Goal: Check status: Check status

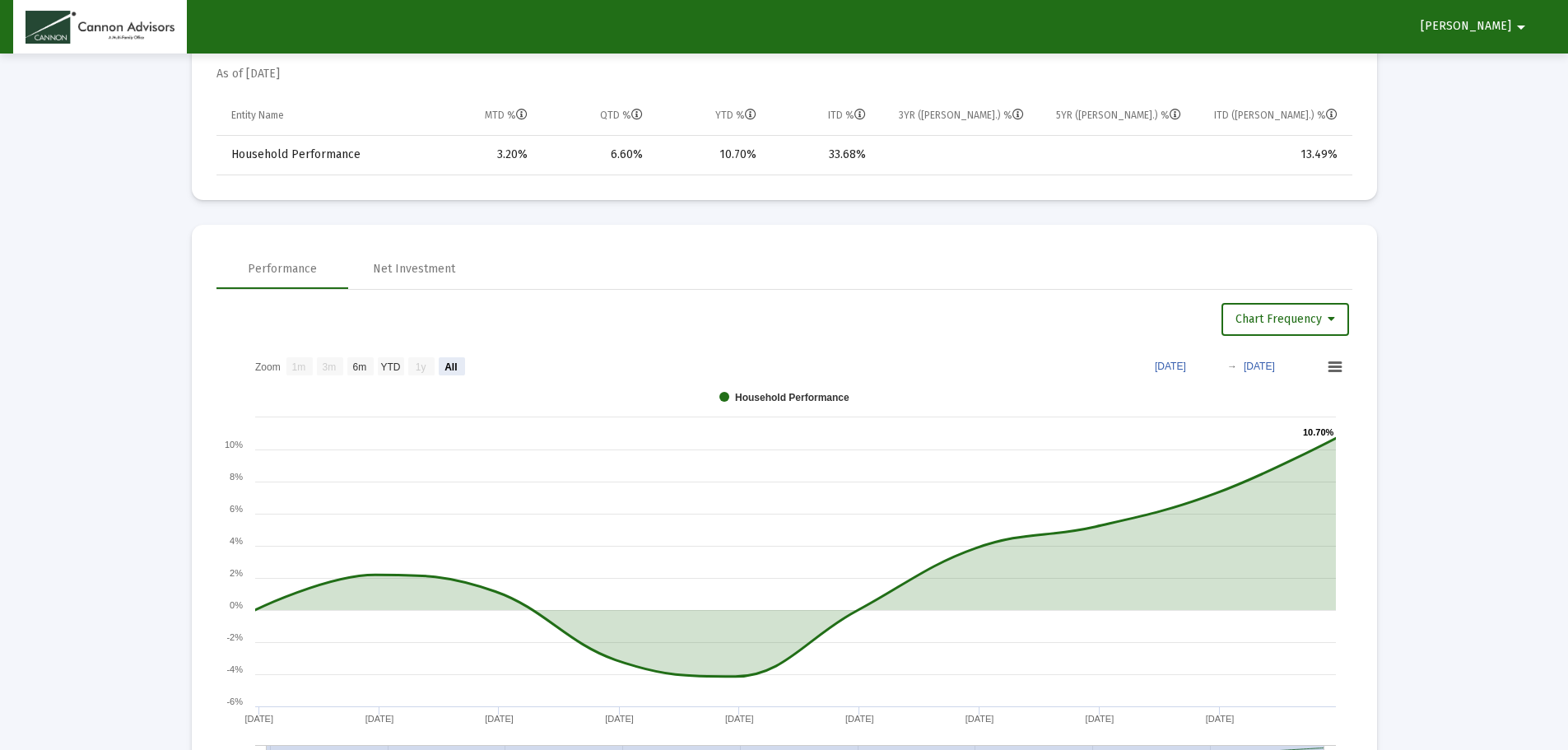
scroll to position [1071, 0]
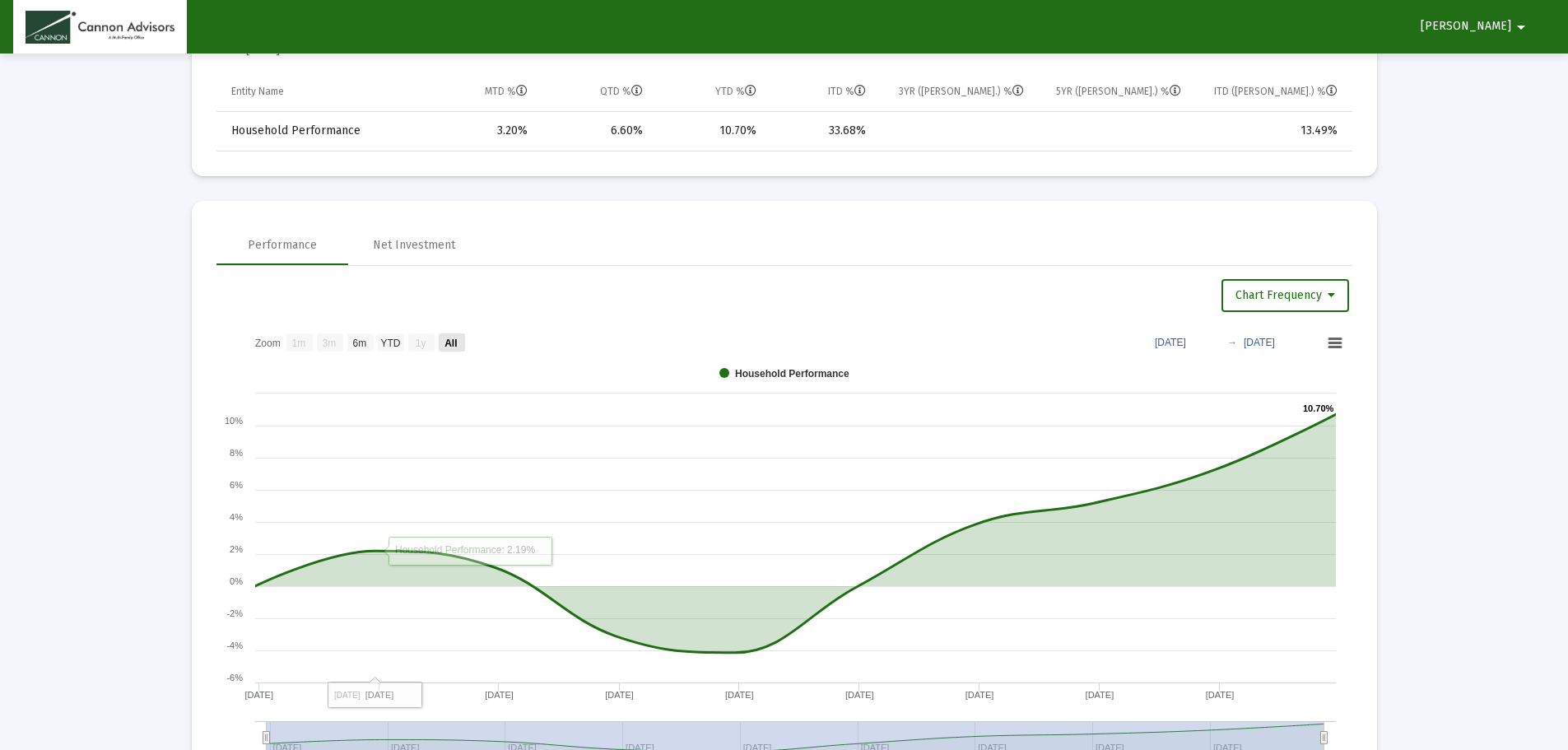
click at [453, 346] on text "All" at bounding box center [450, 343] width 13 height 12
select select "View all"
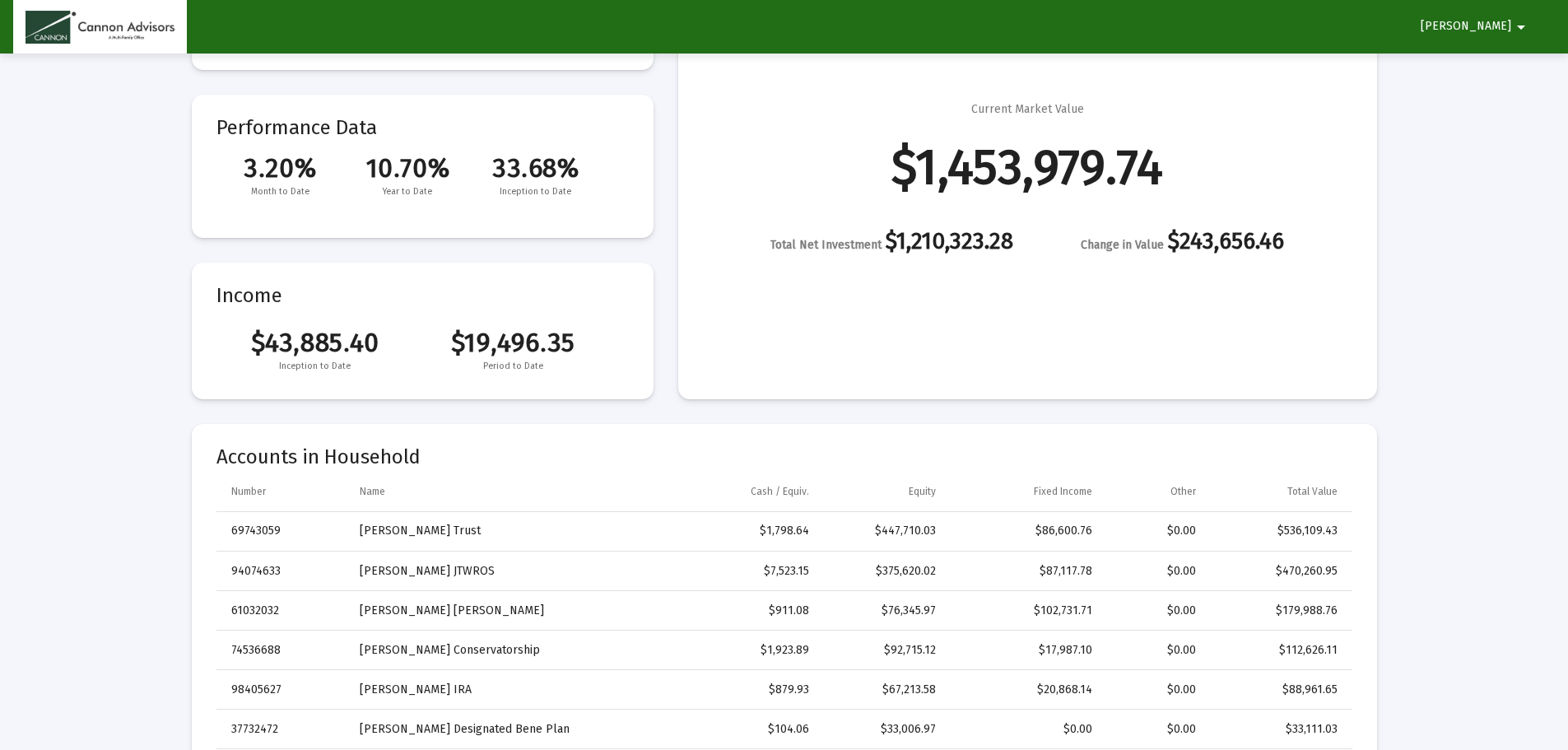
scroll to position [0, 0]
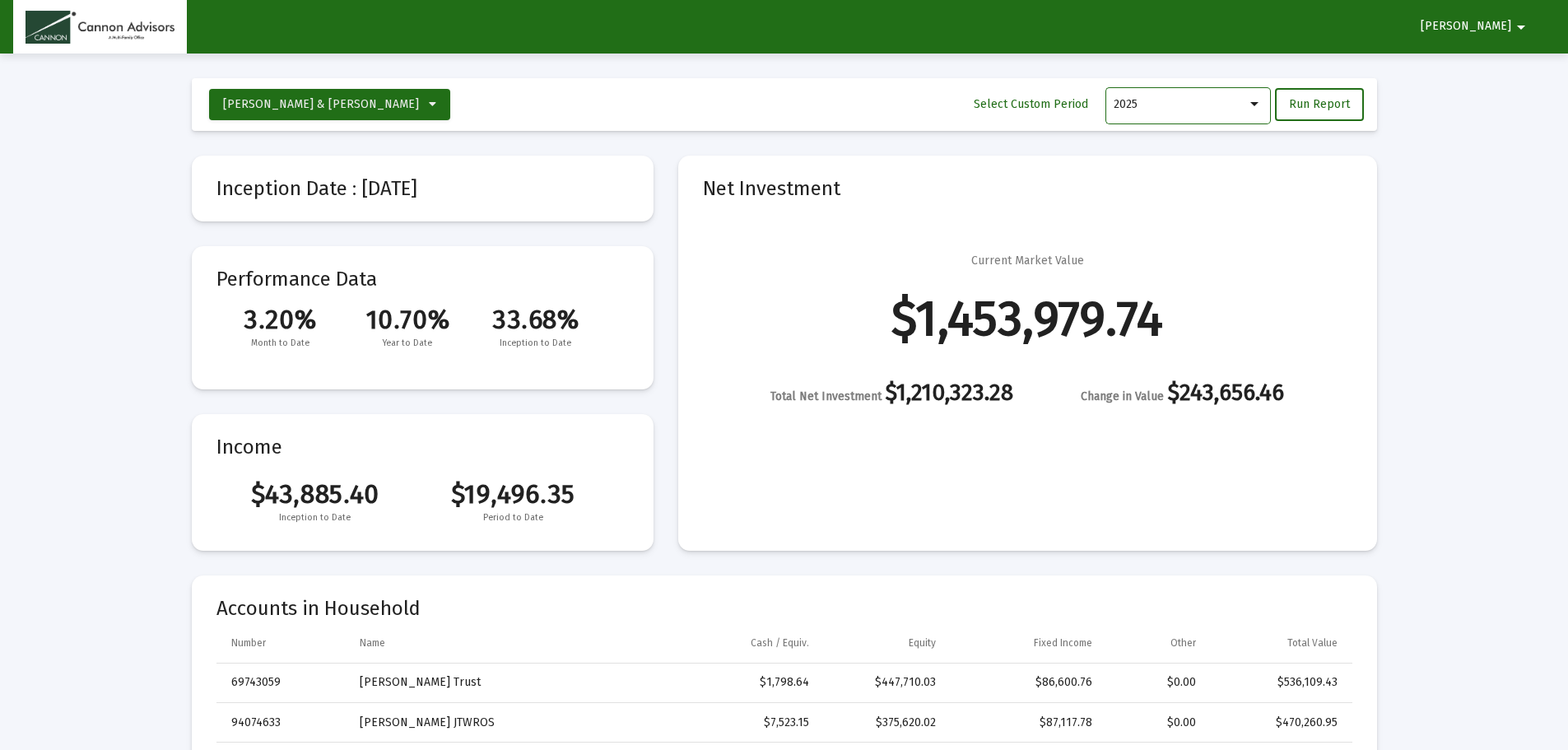
click at [1259, 111] on div at bounding box center [1254, 104] width 15 height 14
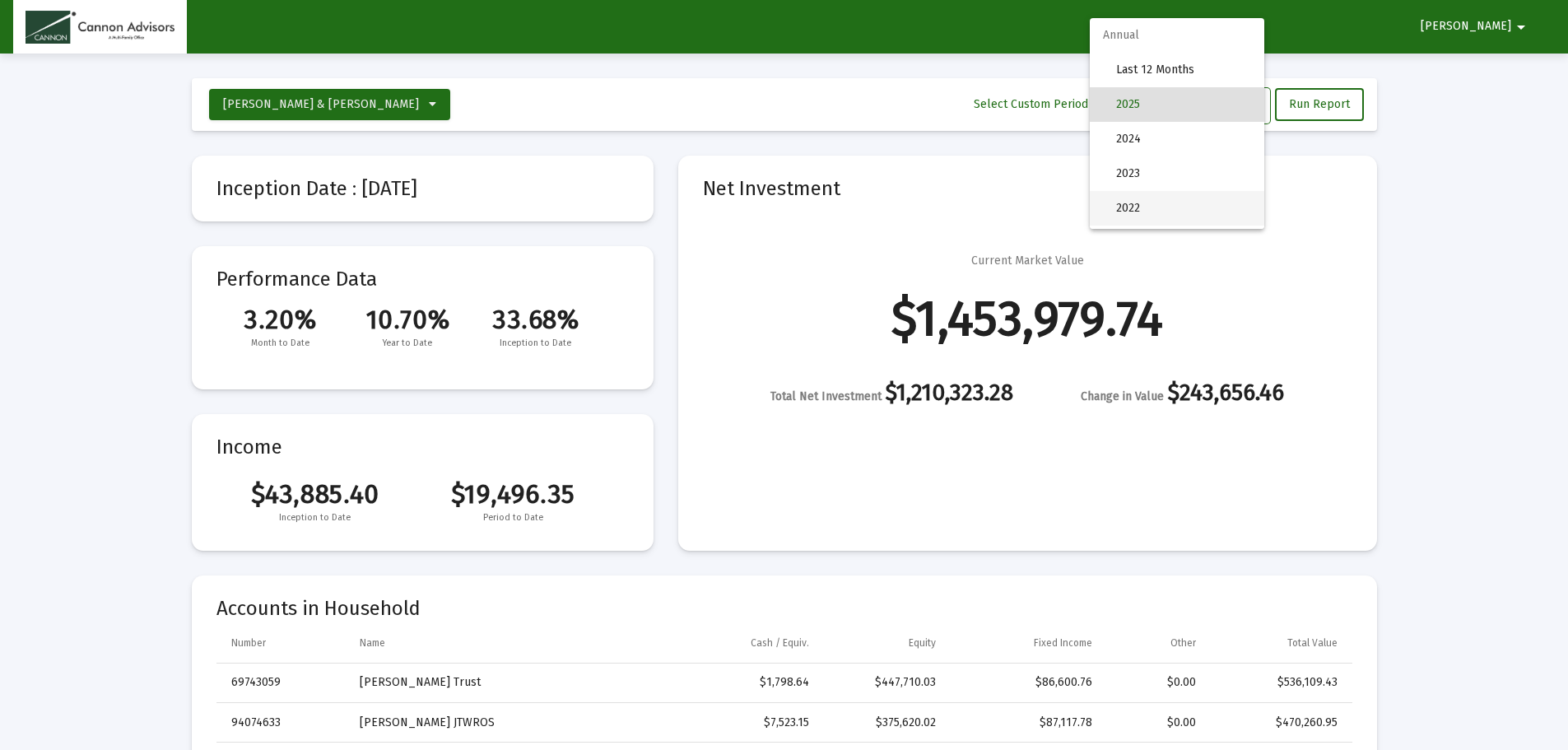
click at [1179, 209] on span "2022" at bounding box center [1183, 209] width 135 height 34
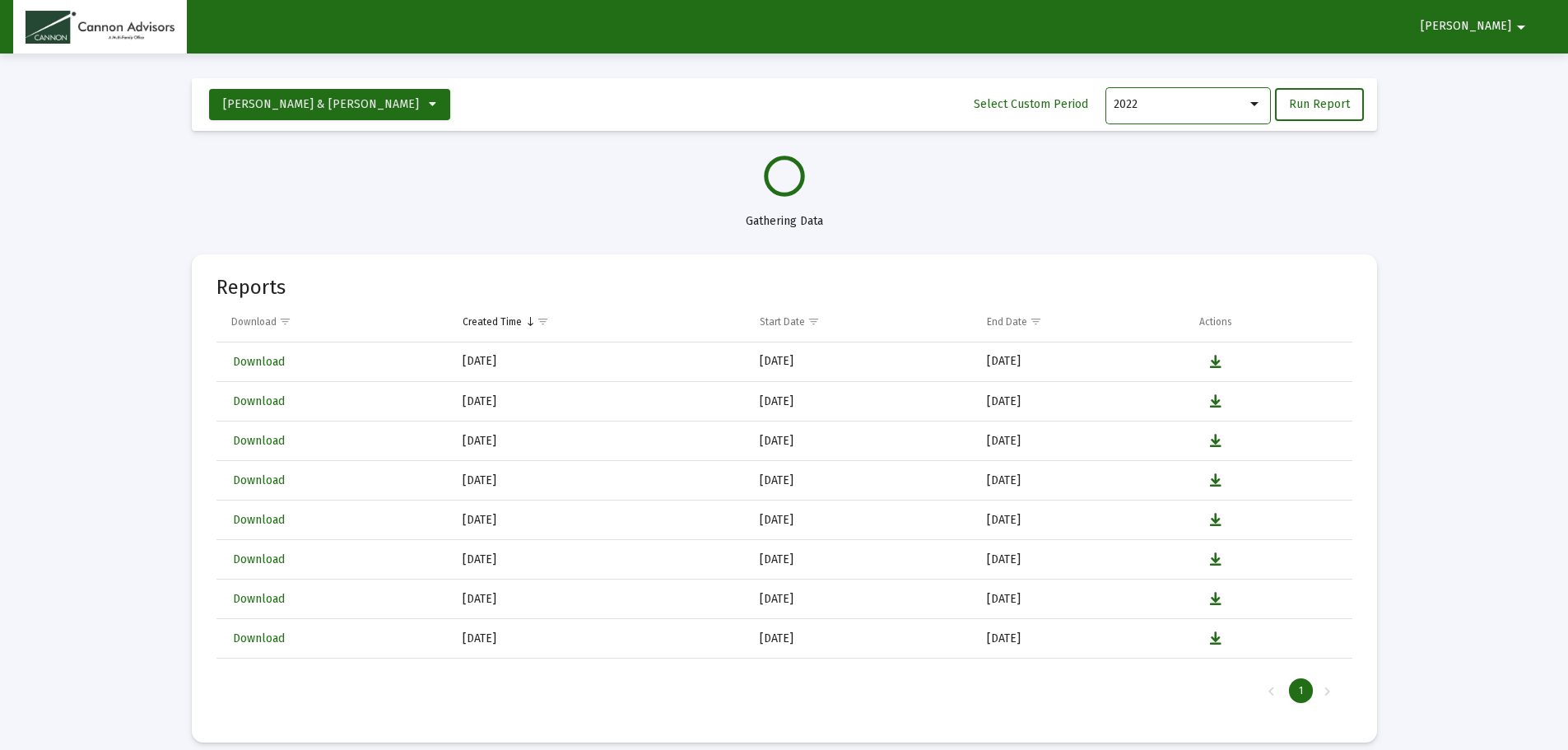
select select "View 1 month"
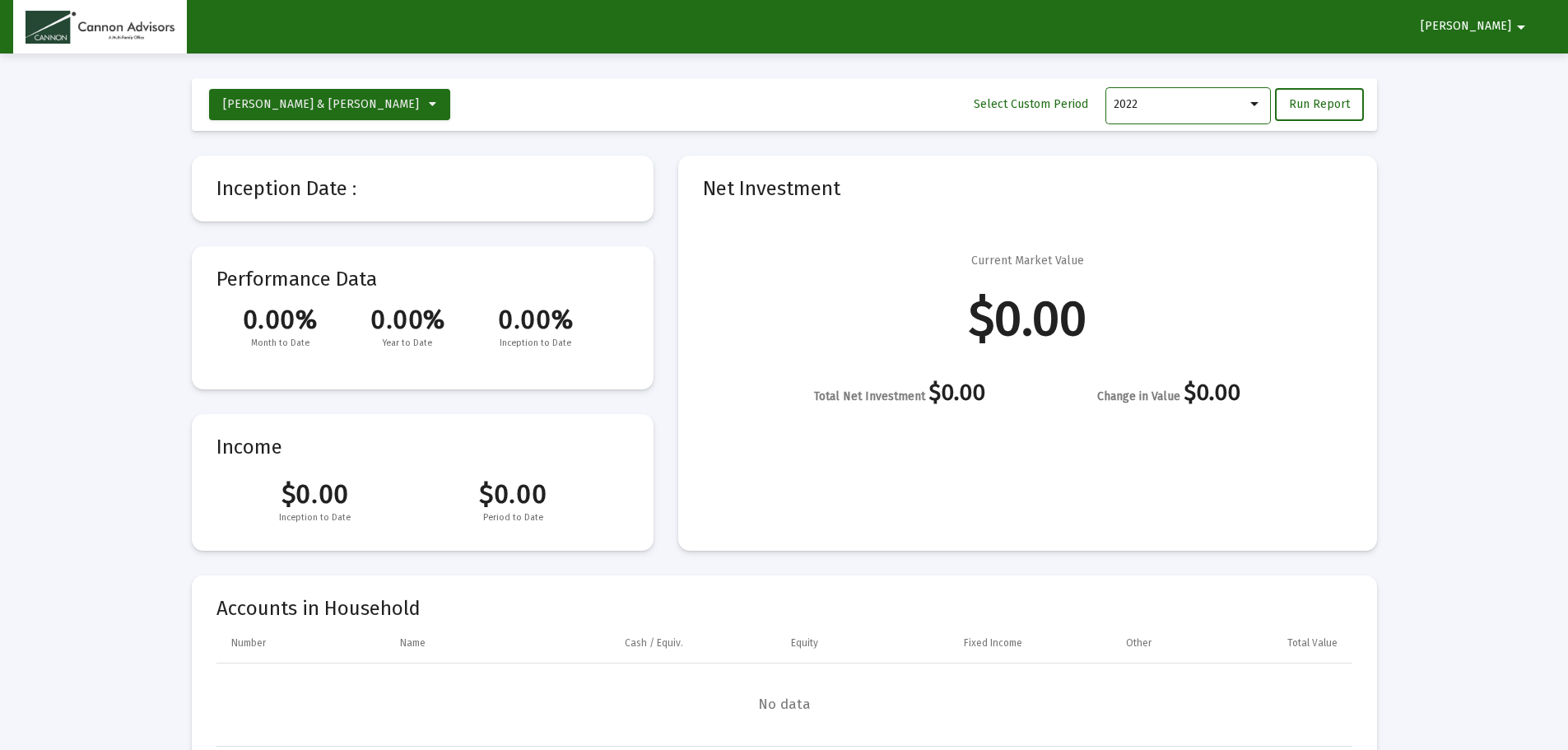
click at [1257, 102] on div at bounding box center [1253, 104] width 8 height 5
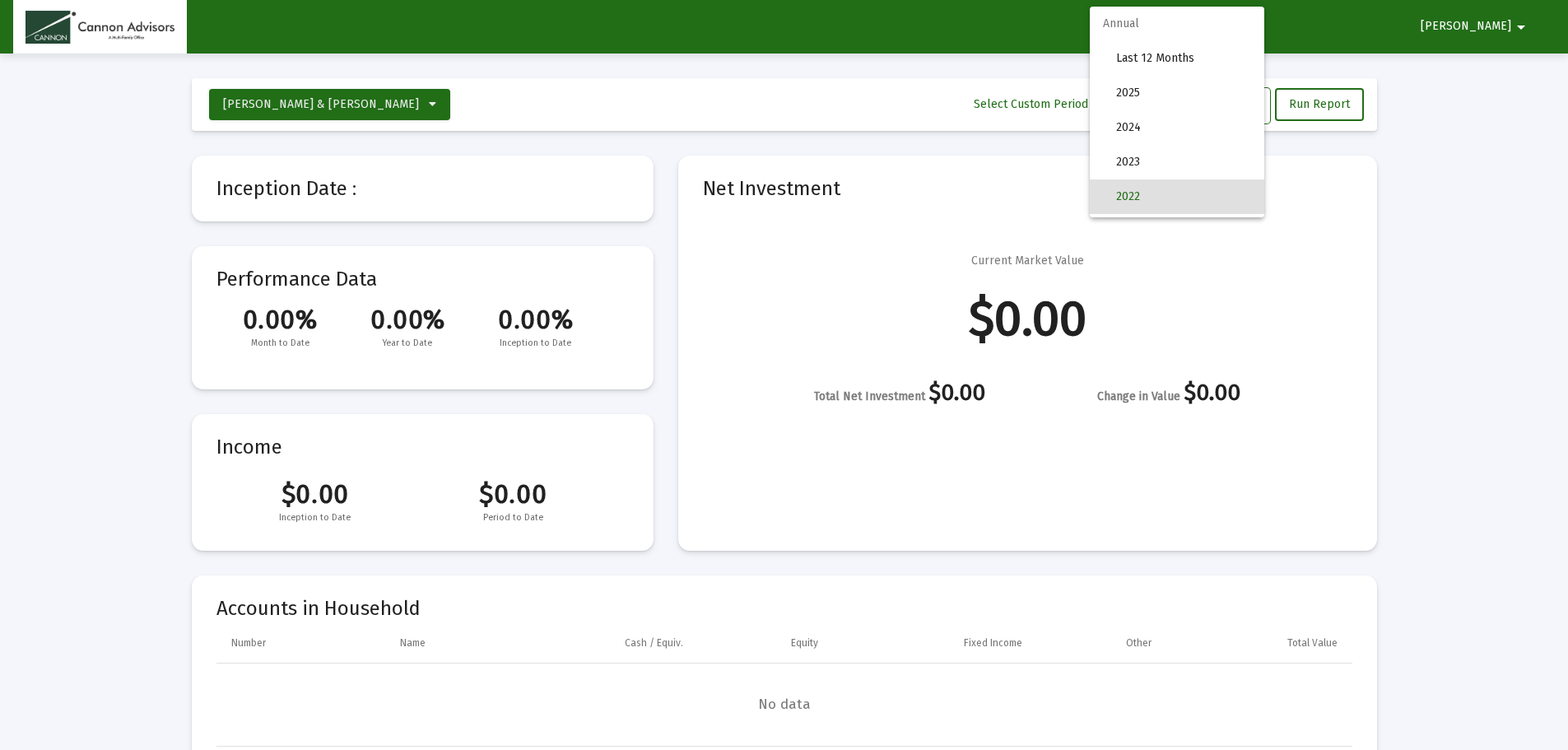
scroll to position [93, 0]
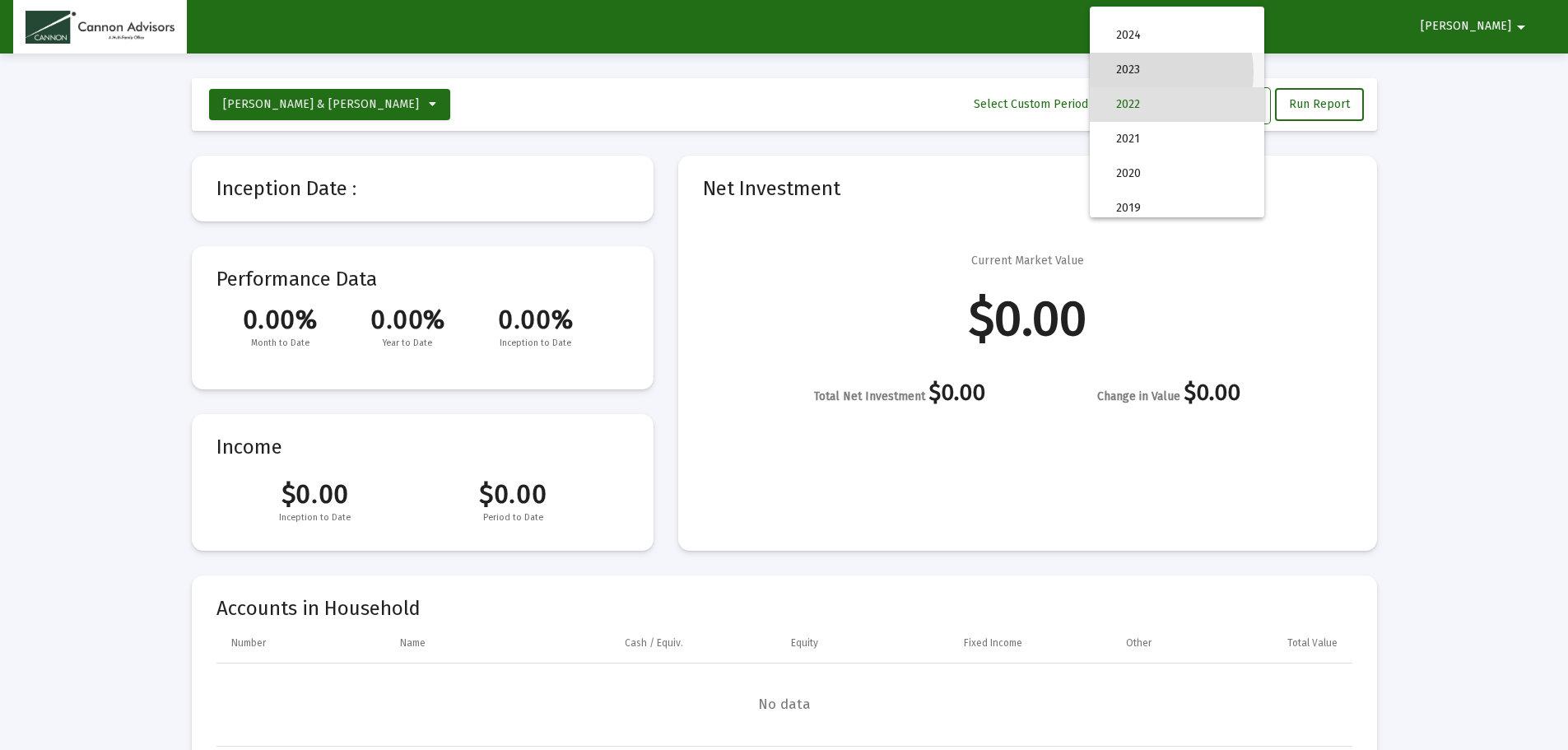
click at [1142, 73] on span "2023" at bounding box center [1183, 70] width 135 height 34
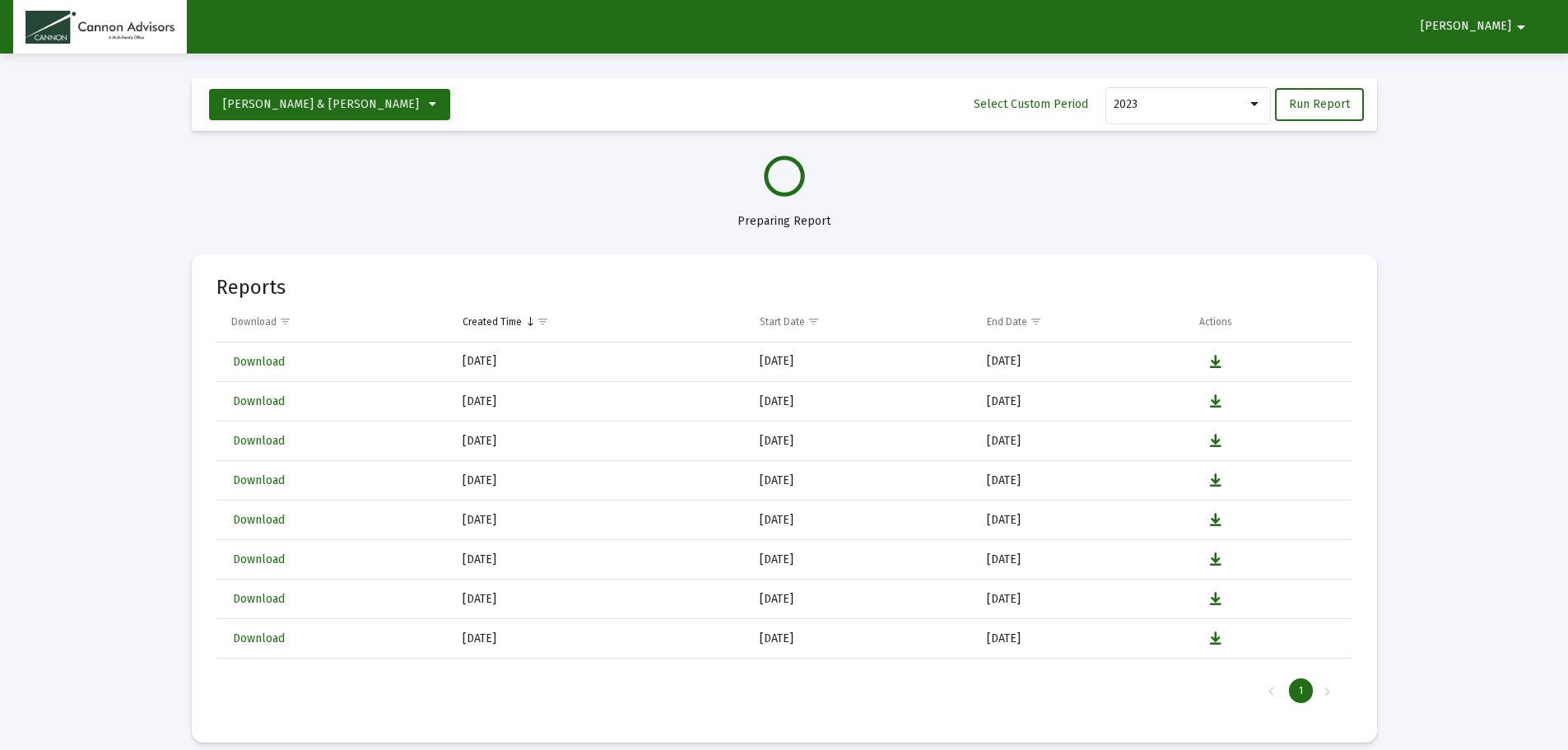
select select "View all"
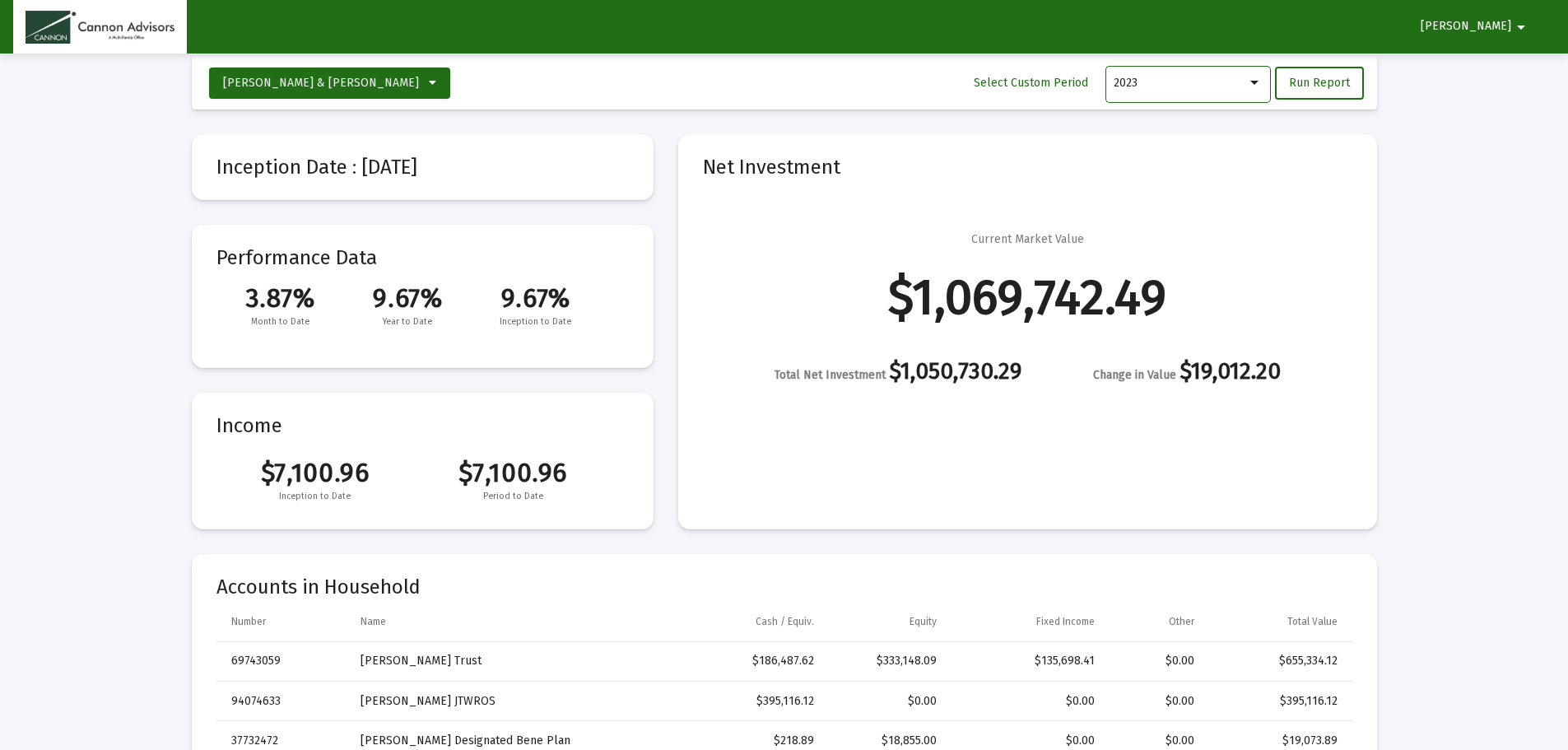
scroll to position [0, 0]
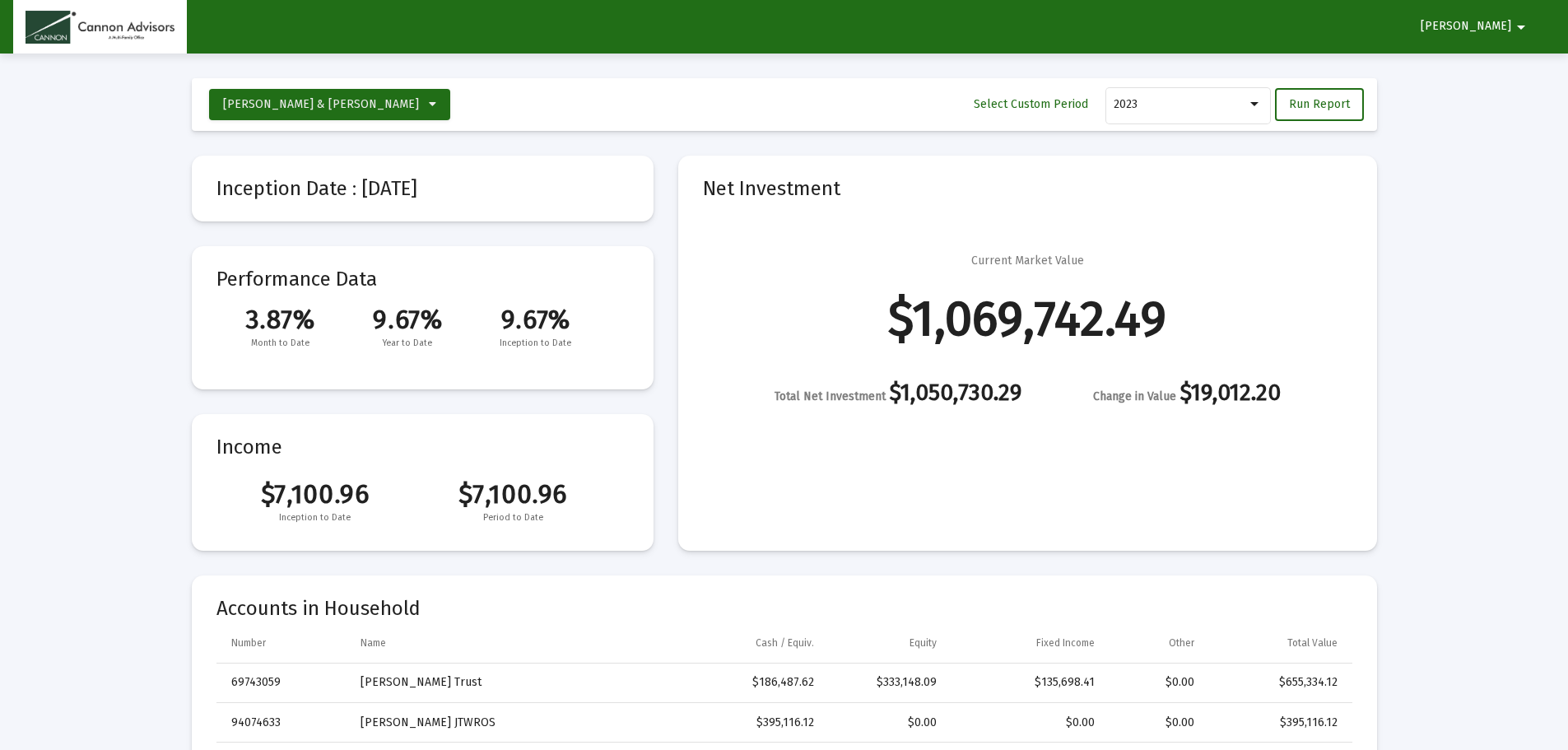
click at [1256, 103] on div at bounding box center [1253, 104] width 8 height 5
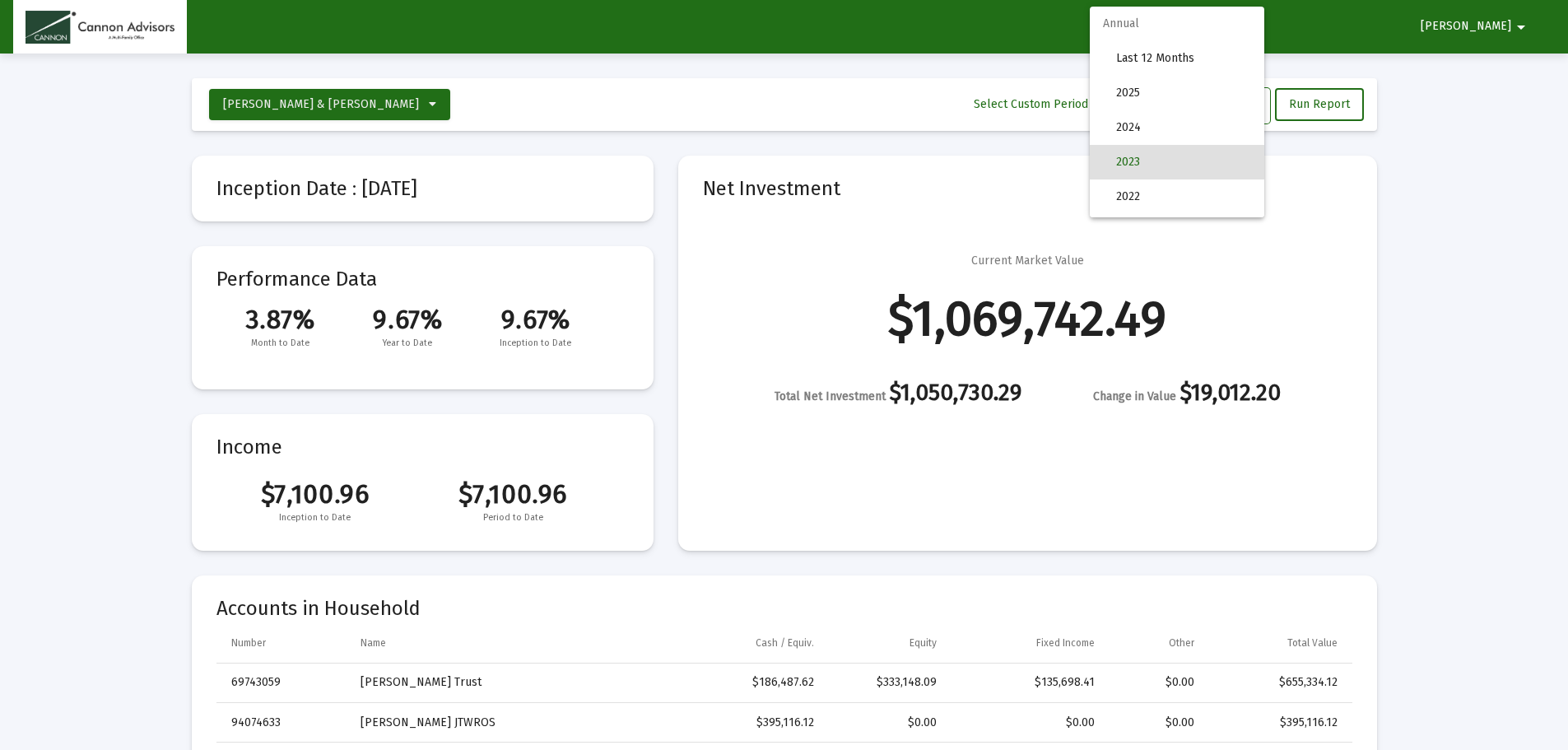
scroll to position [58, 0]
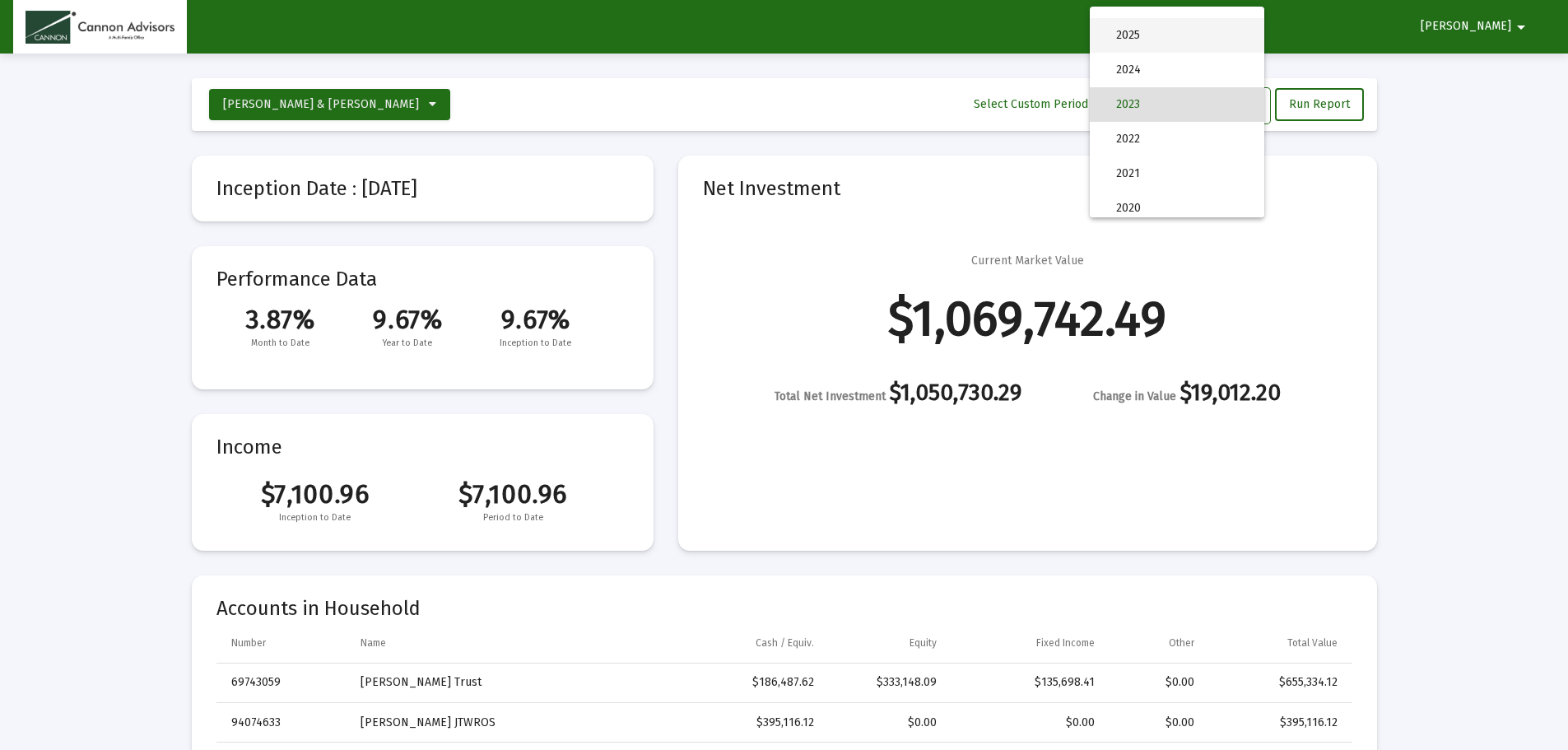
click at [1180, 36] on span "2025" at bounding box center [1183, 35] width 135 height 34
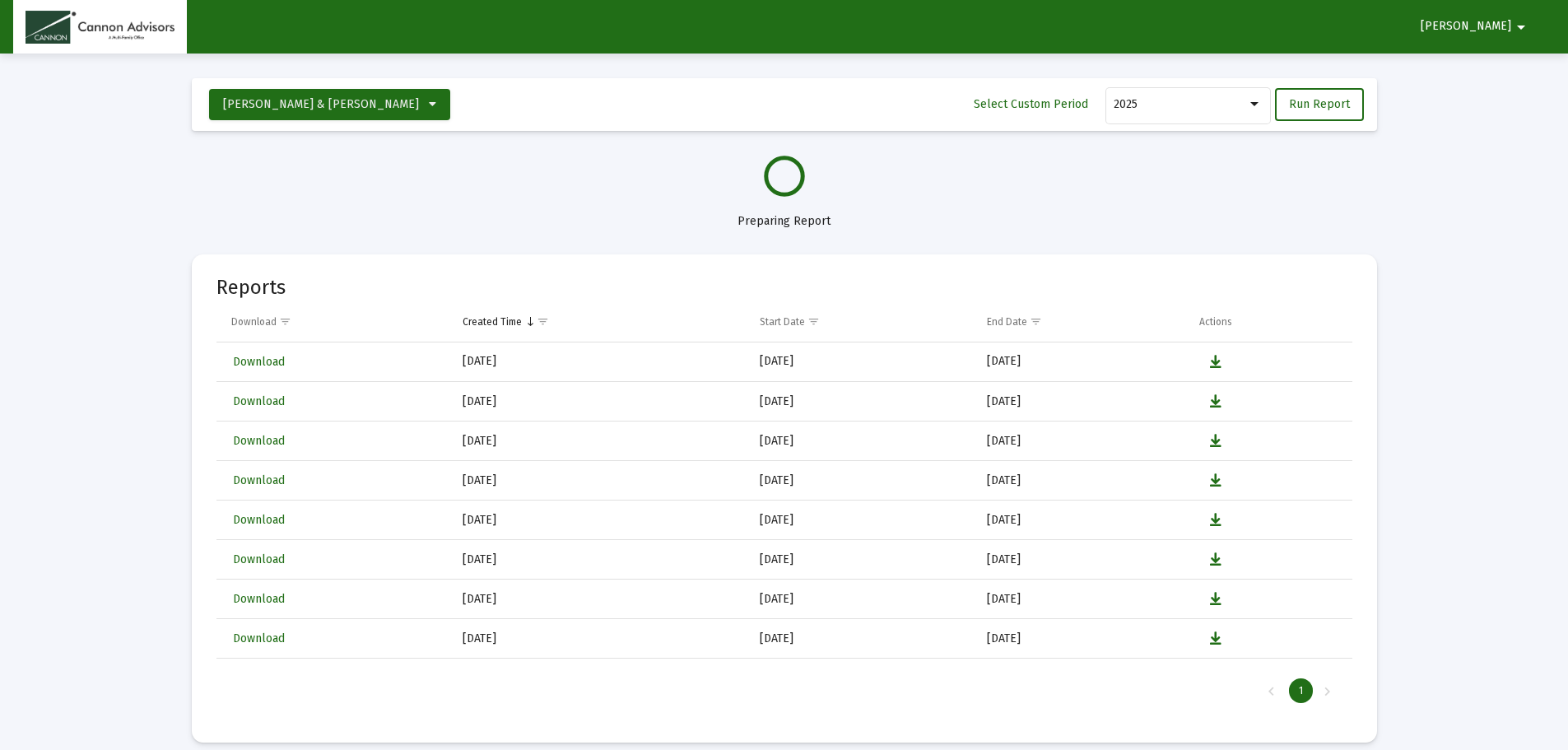
select select "View all"
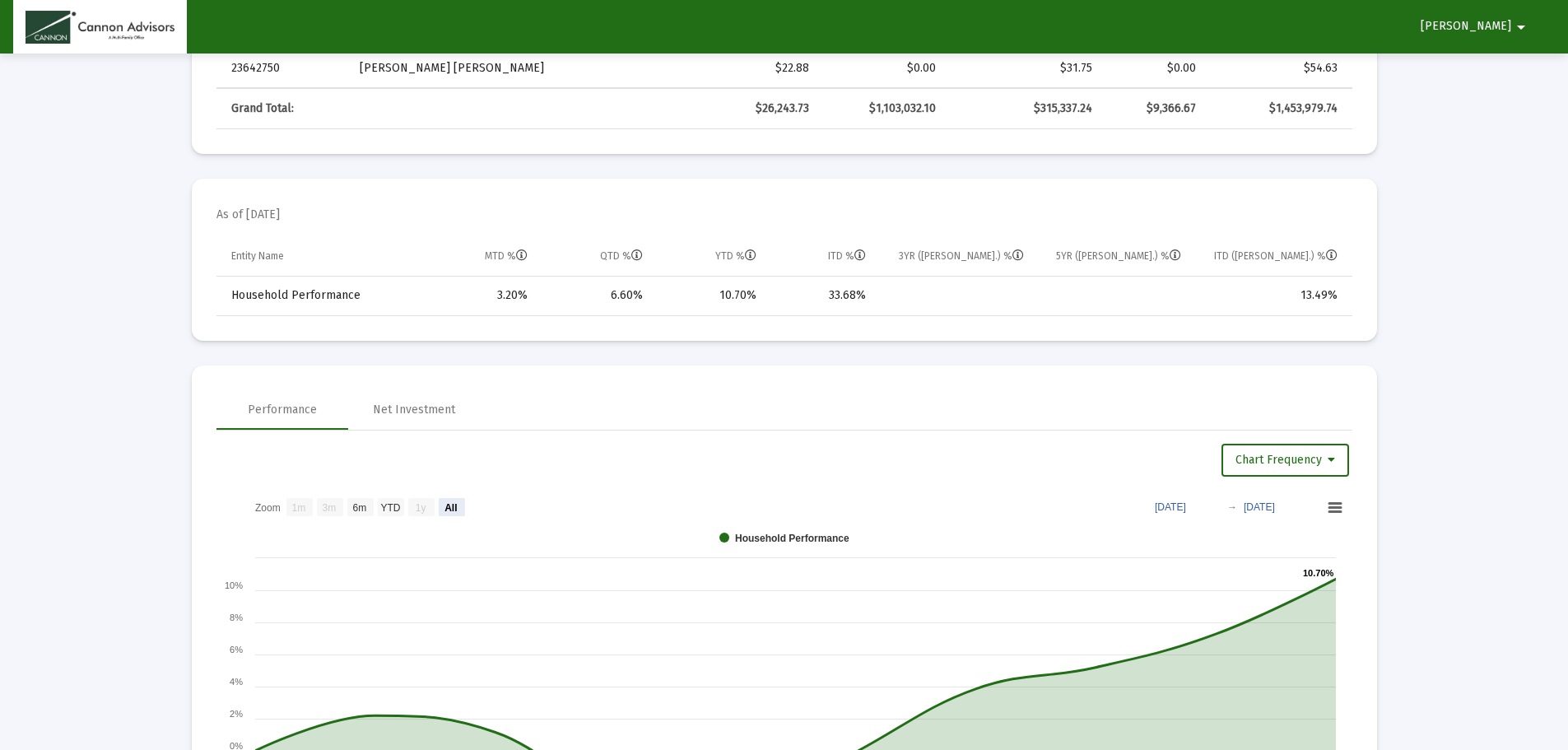
scroll to position [989, 0]
